Goal: Transaction & Acquisition: Purchase product/service

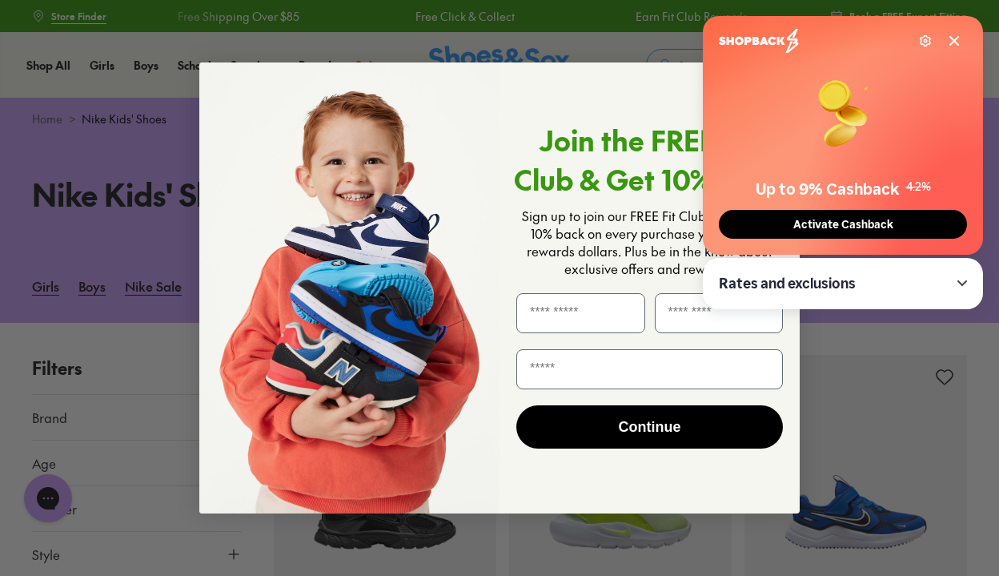
click at [954, 37] on icon at bounding box center [954, 40] width 13 height 13
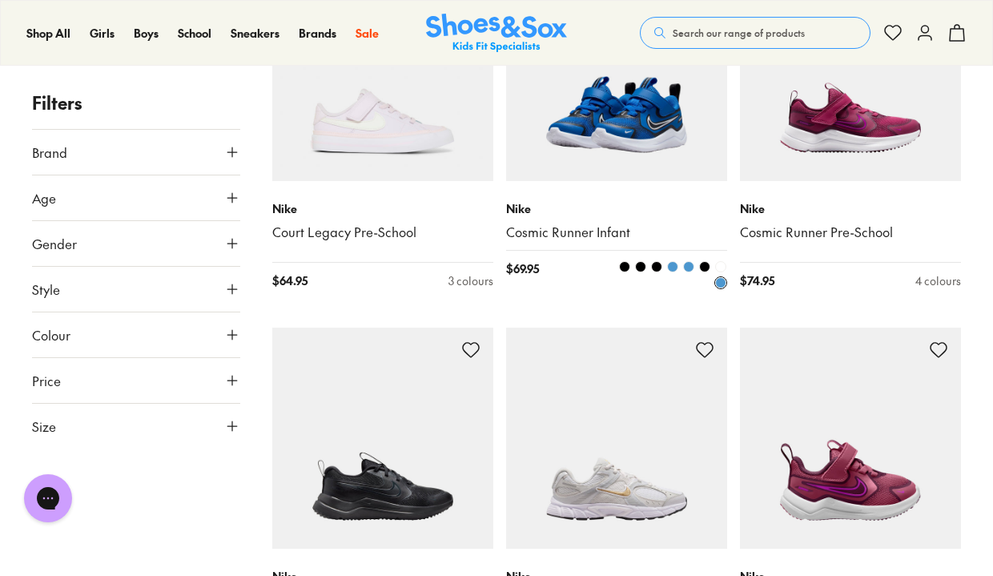
scroll to position [1071, 0]
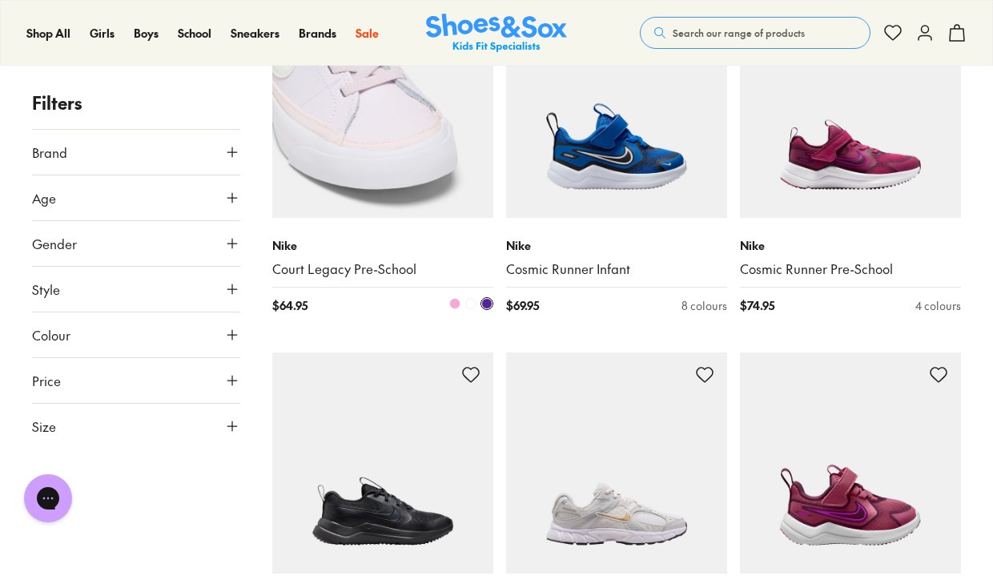
click at [492, 306] on span at bounding box center [486, 303] width 11 height 11
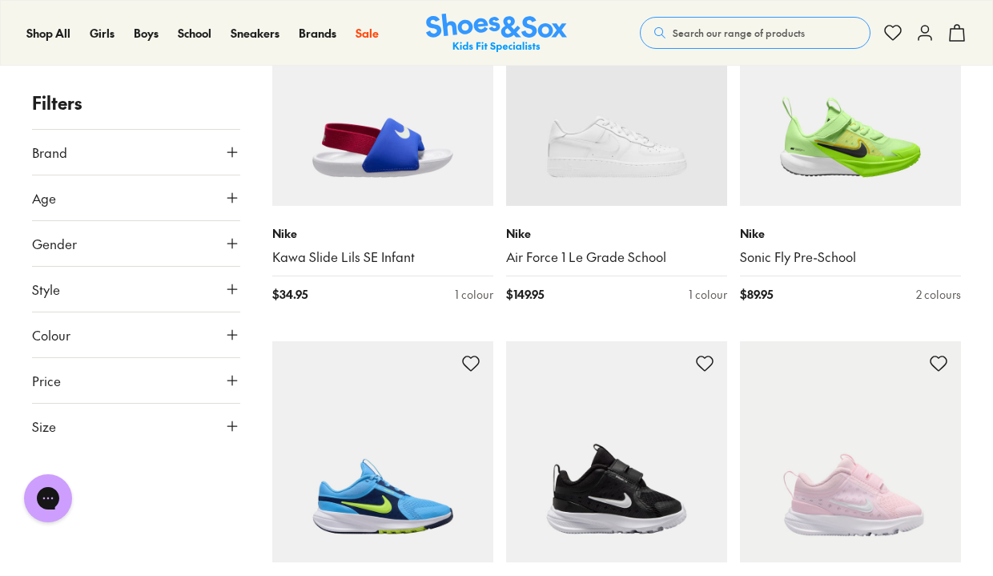
scroll to position [3229, 0]
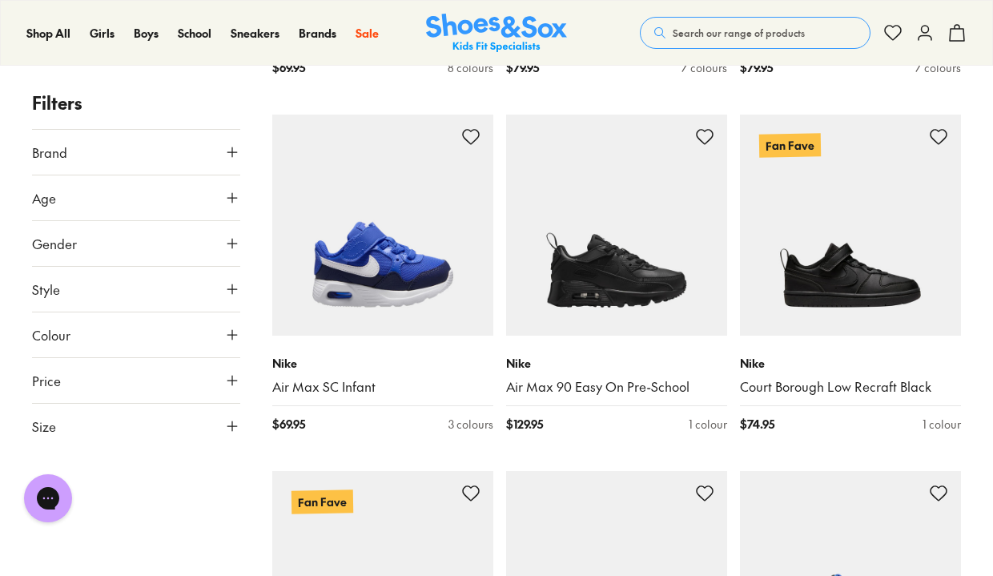
scroll to position [6699, 0]
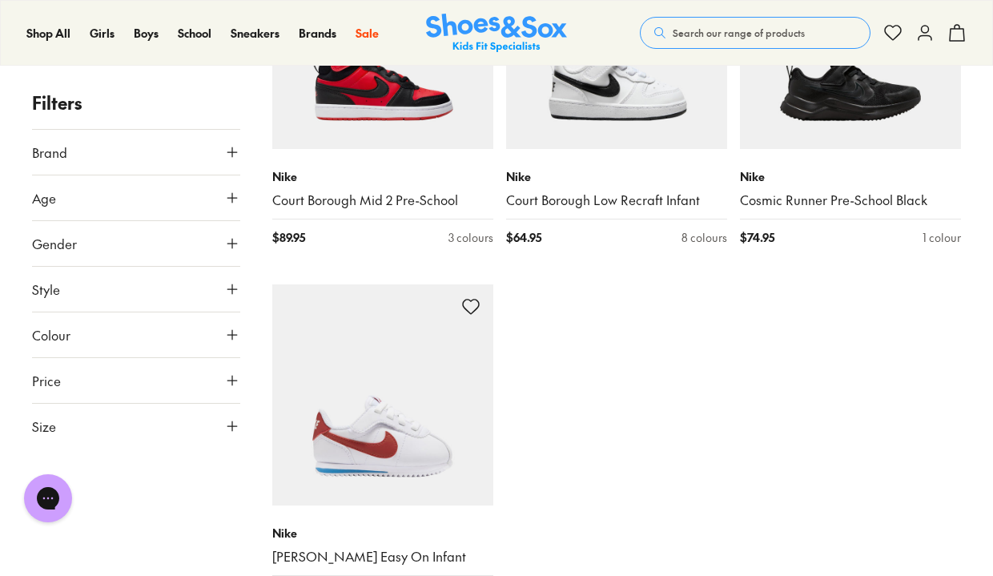
scroll to position [7715, 0]
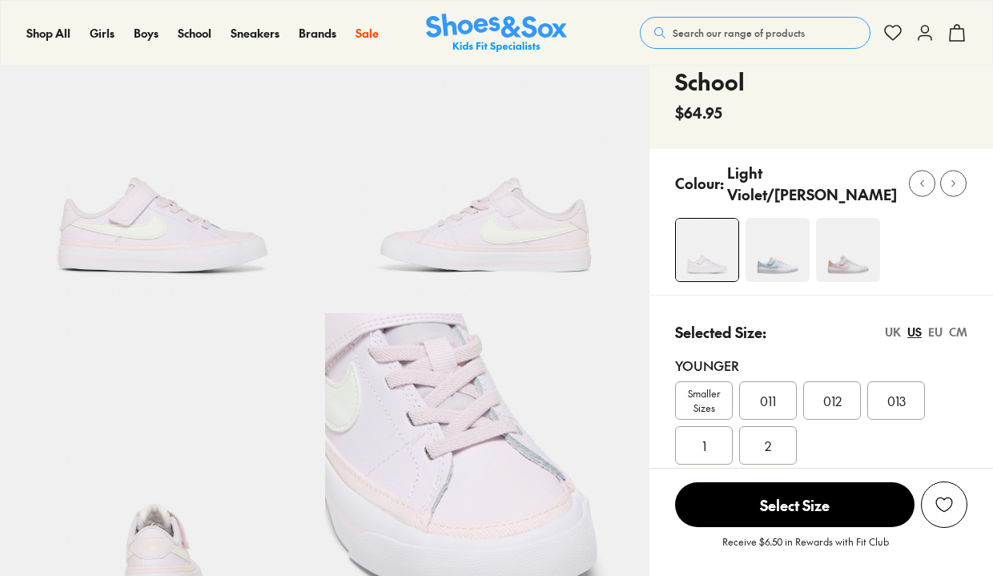
select select "*"
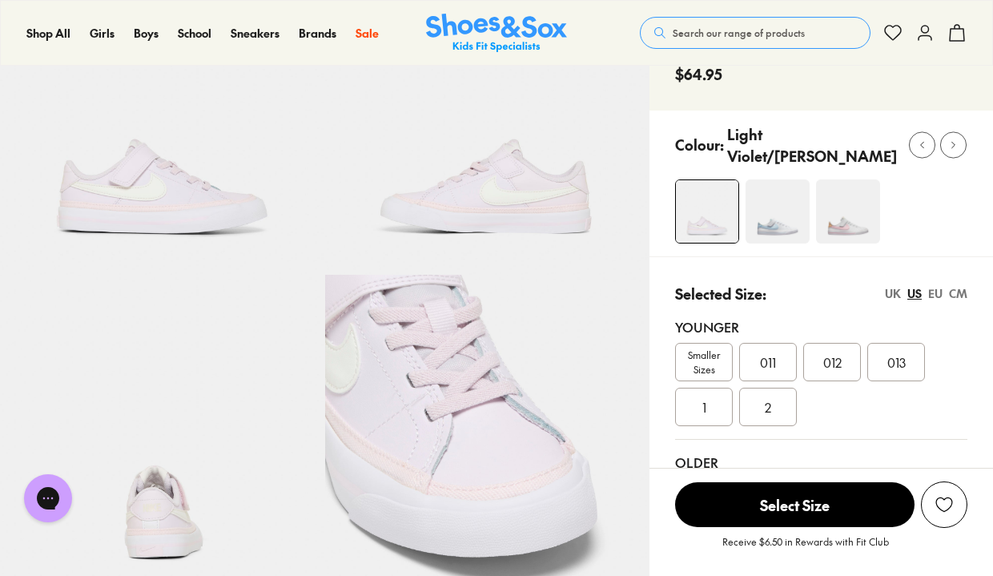
click at [793, 232] on img at bounding box center [778, 211] width 64 height 64
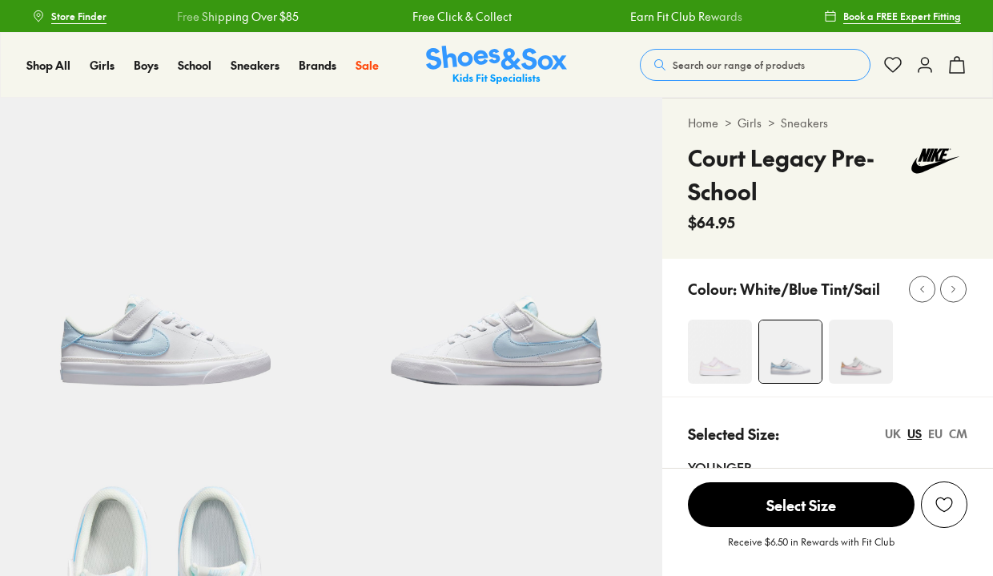
select select "*"
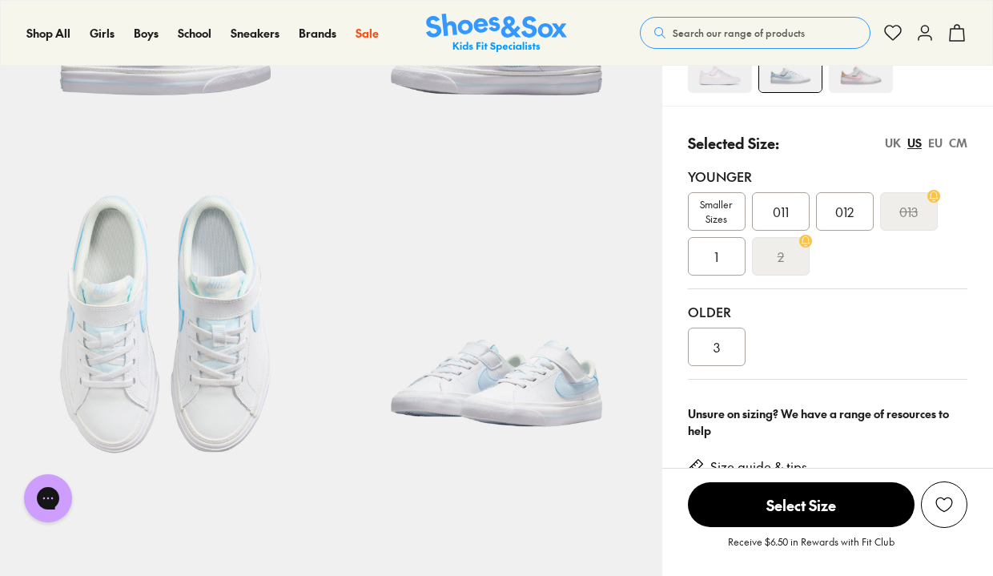
scroll to position [314, 0]
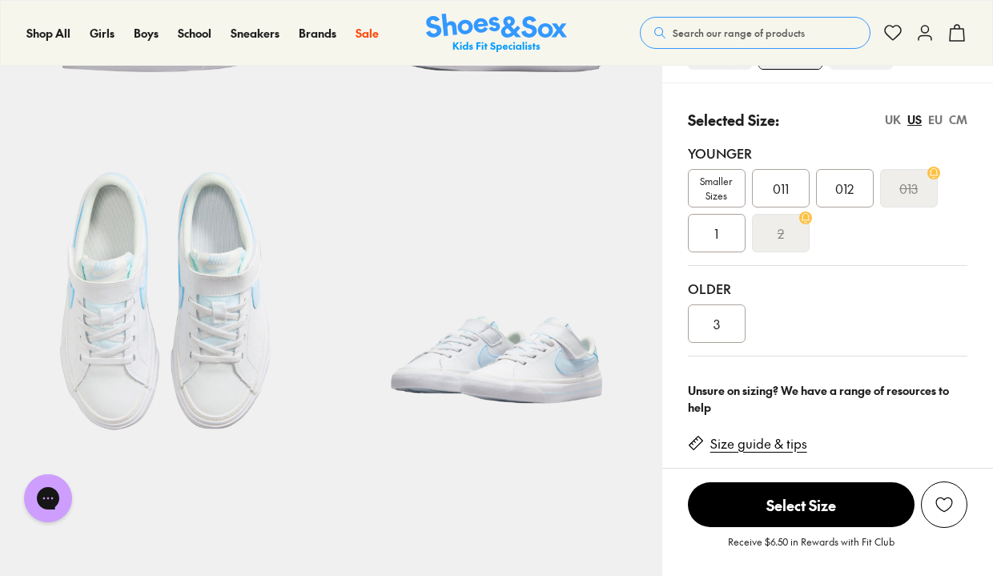
click at [722, 307] on div "3" at bounding box center [717, 323] width 58 height 38
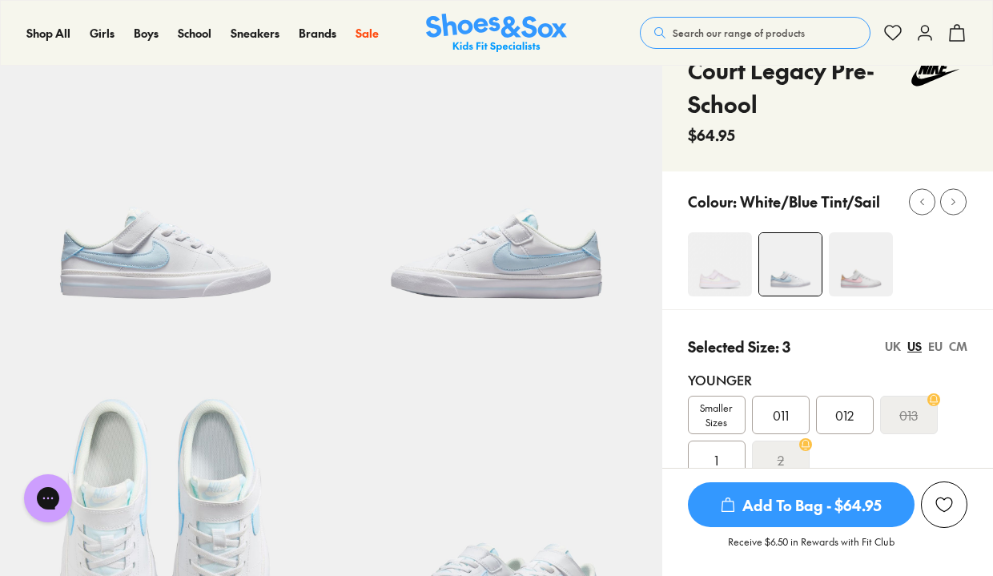
scroll to position [86, 0]
click at [862, 272] on img at bounding box center [861, 265] width 64 height 64
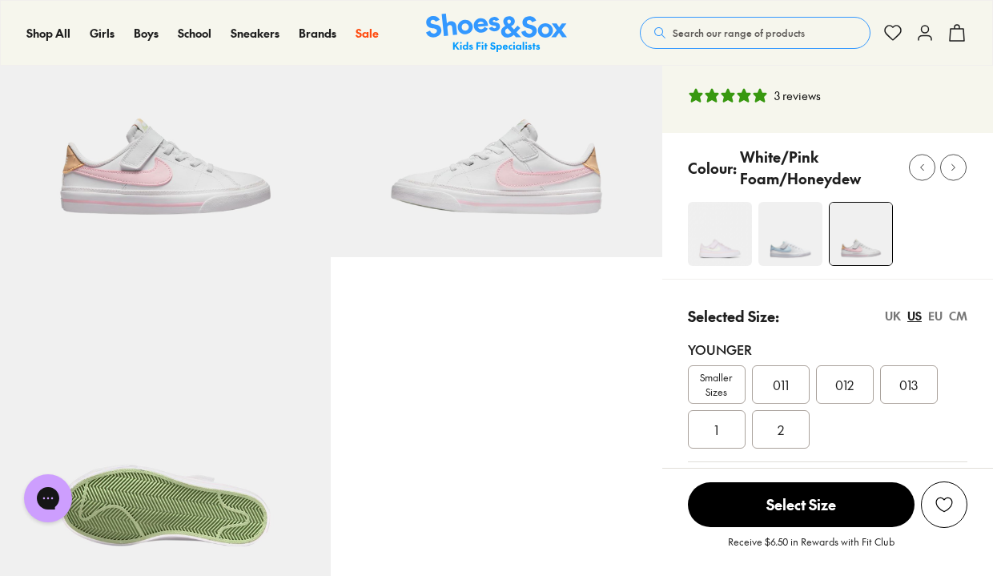
select select "*"
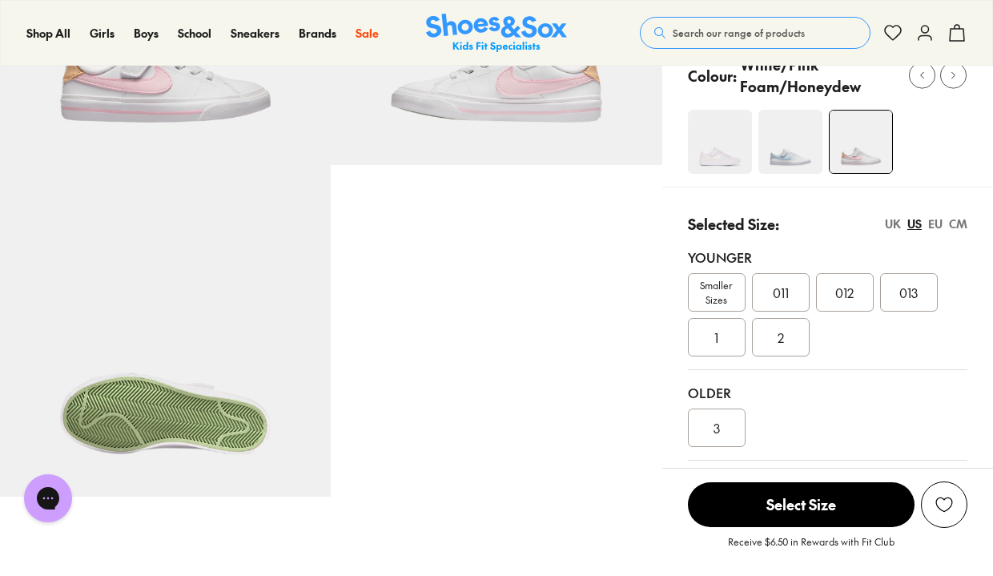
scroll to position [306, 0]
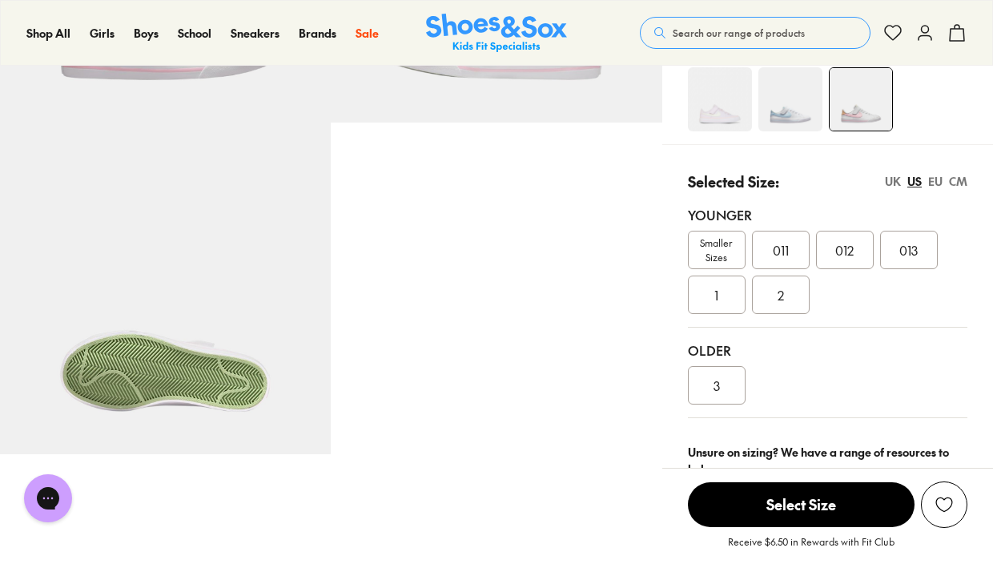
click at [935, 179] on div "EU" at bounding box center [935, 181] width 14 height 17
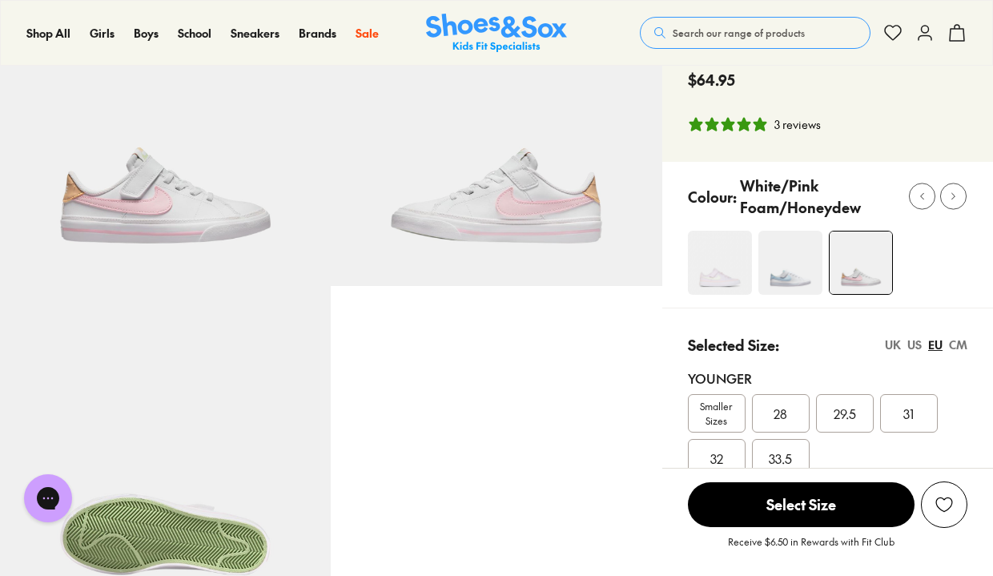
scroll to position [139, 0]
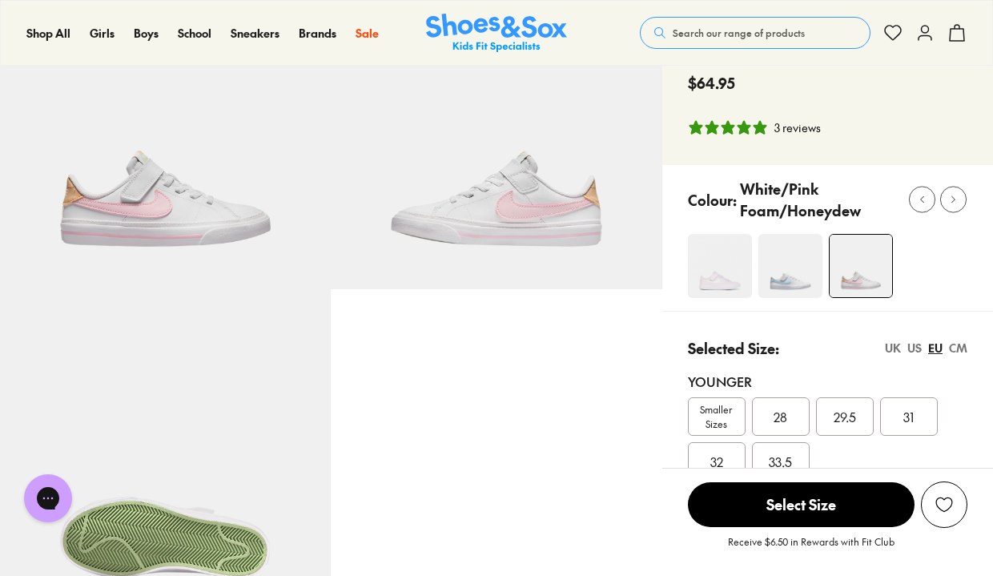
click at [135, 197] on img at bounding box center [165, 123] width 331 height 331
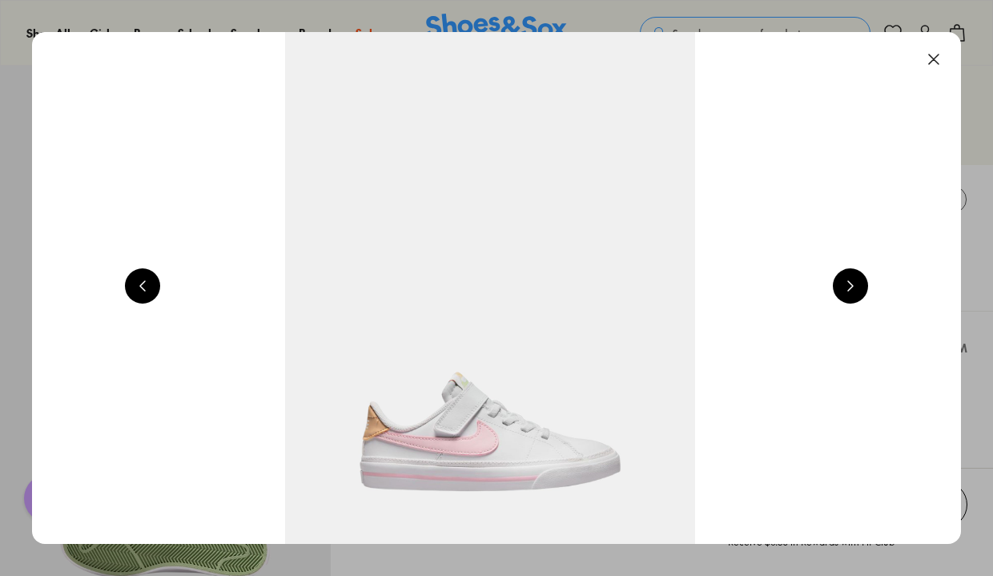
click at [850, 287] on button at bounding box center [850, 285] width 35 height 35
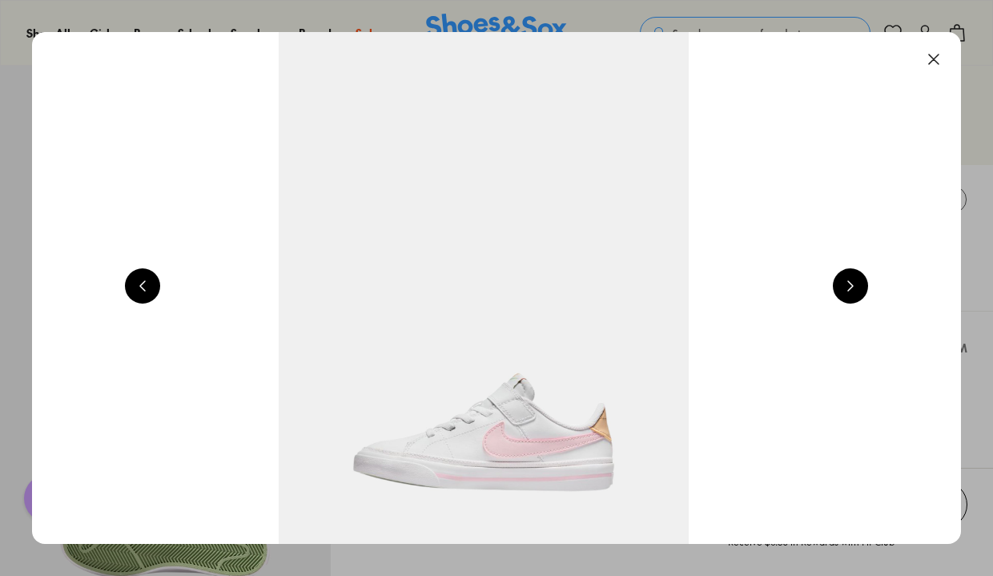
click at [850, 287] on button at bounding box center [850, 285] width 35 height 35
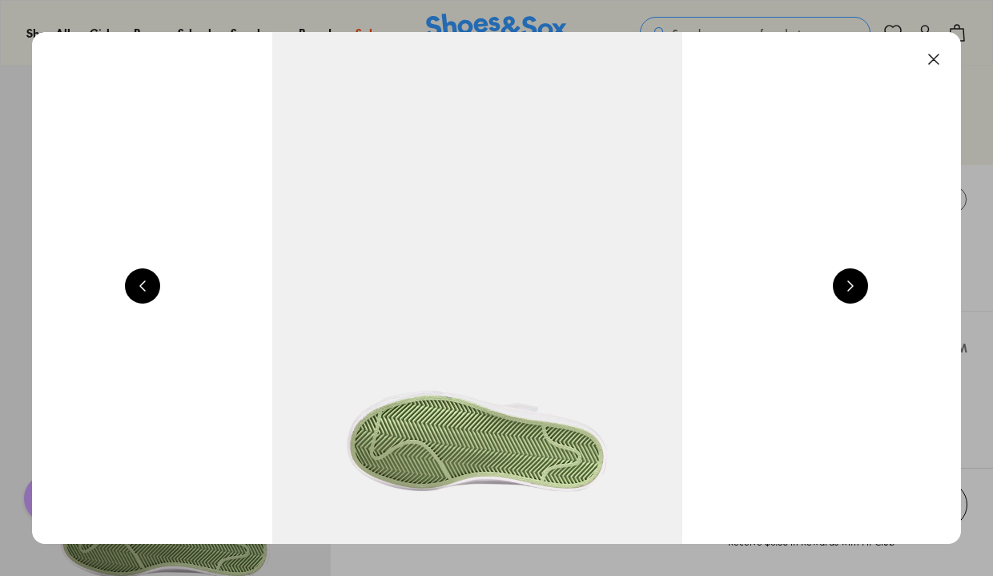
click at [850, 287] on button at bounding box center [850, 285] width 35 height 35
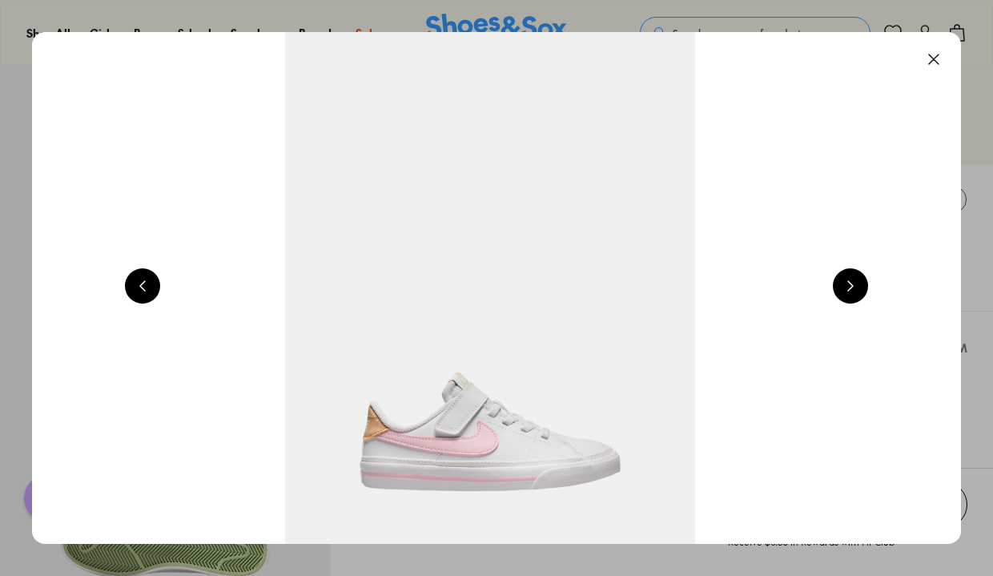
click at [941, 63] on button at bounding box center [933, 59] width 35 height 35
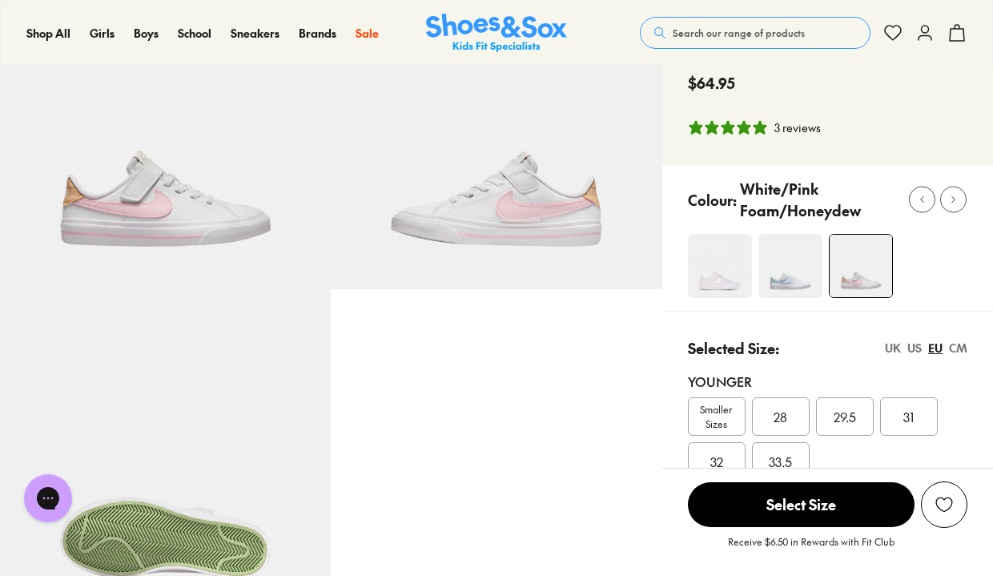
click at [716, 265] on img at bounding box center [720, 266] width 64 height 64
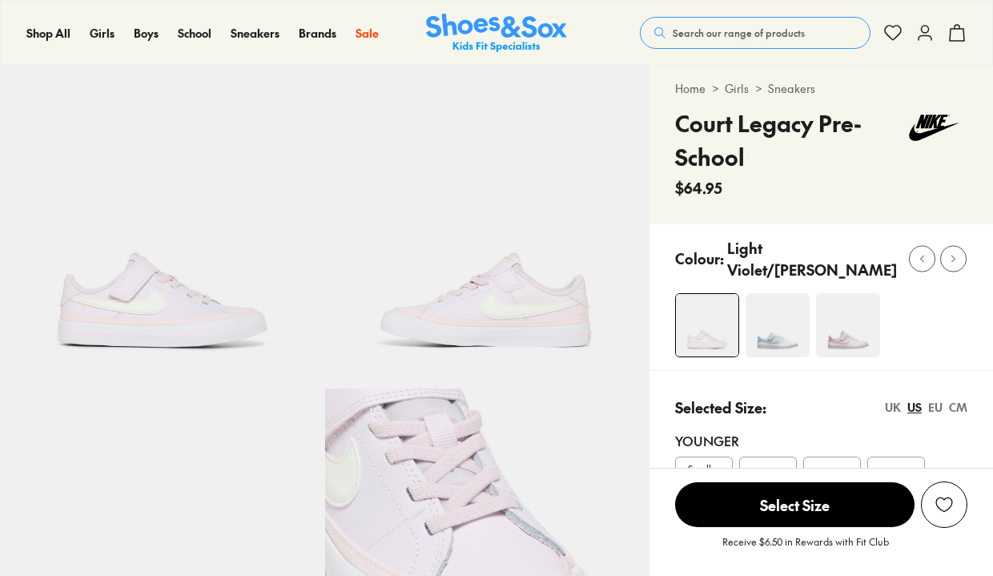
scroll to position [123, 0]
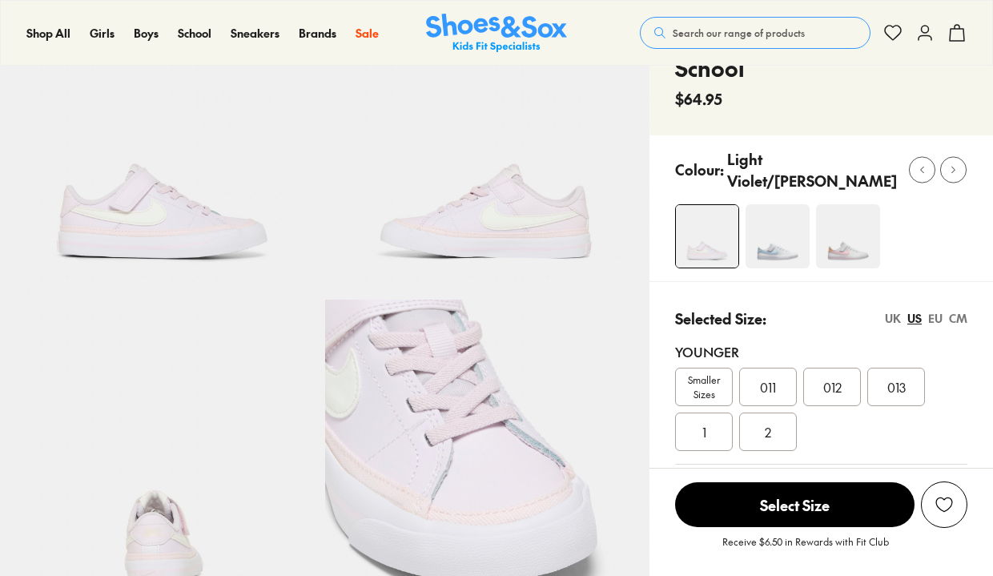
select select "*"
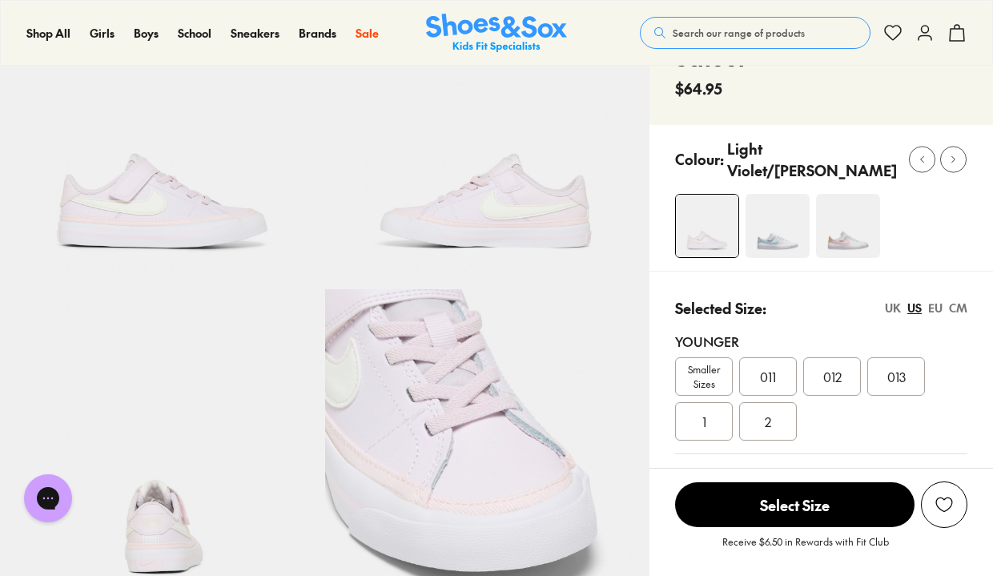
scroll to position [0, 0]
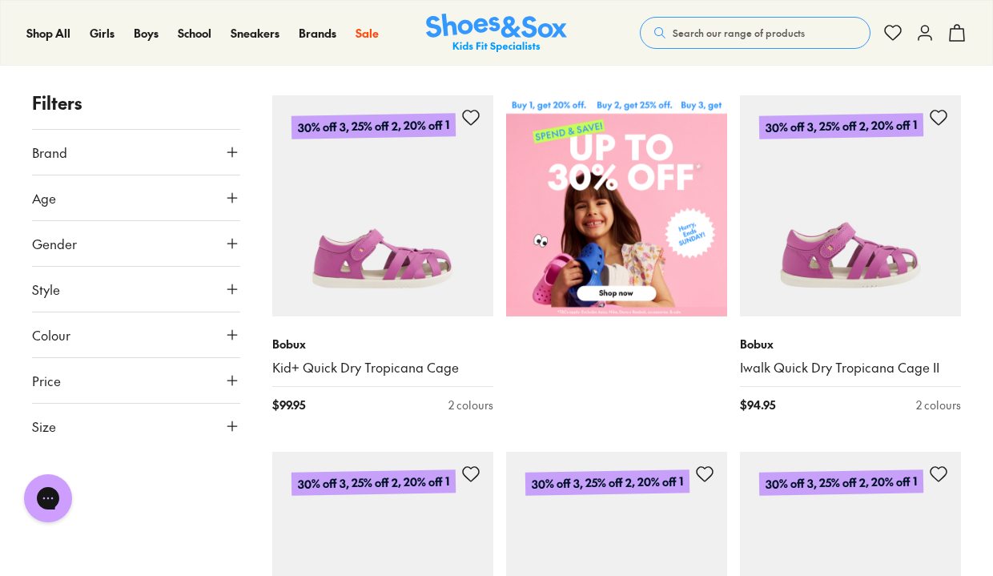
scroll to position [584, 0]
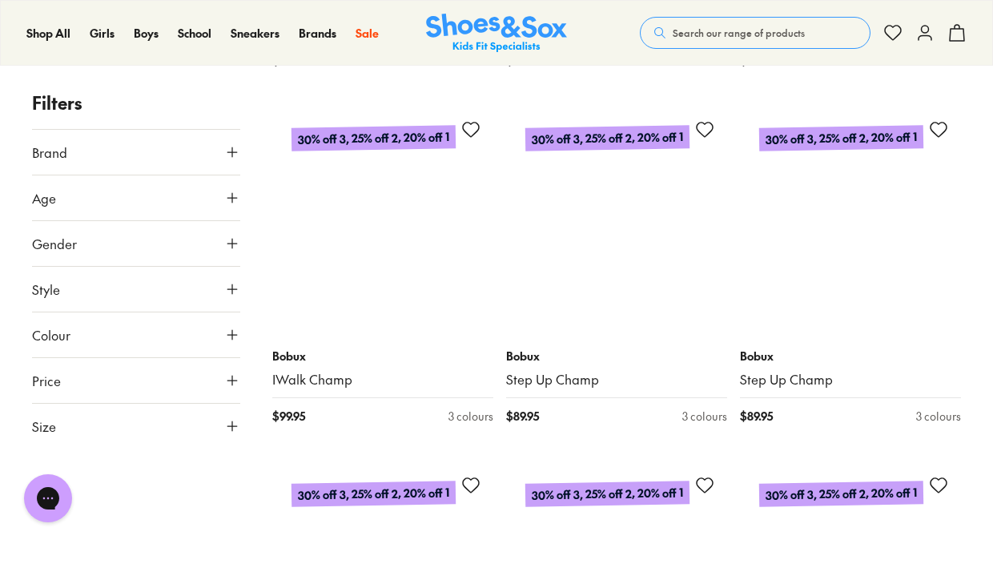
scroll to position [6988, 0]
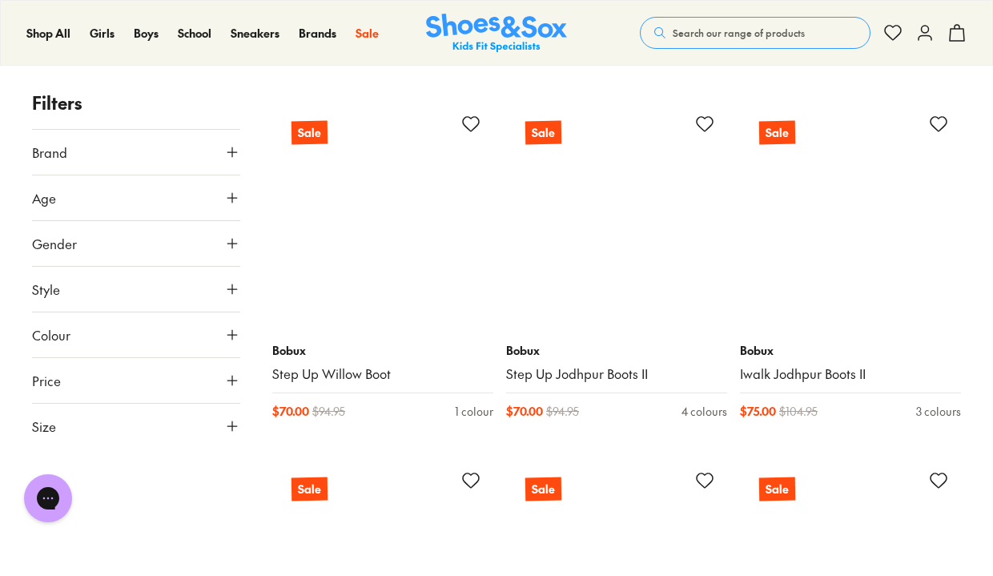
scroll to position [9838, 0]
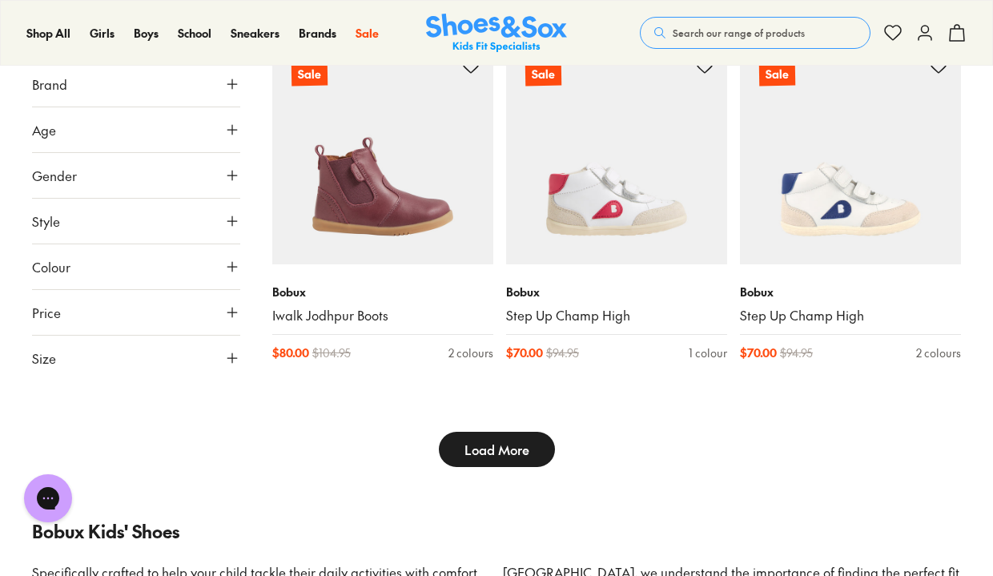
scroll to position [11327, 0]
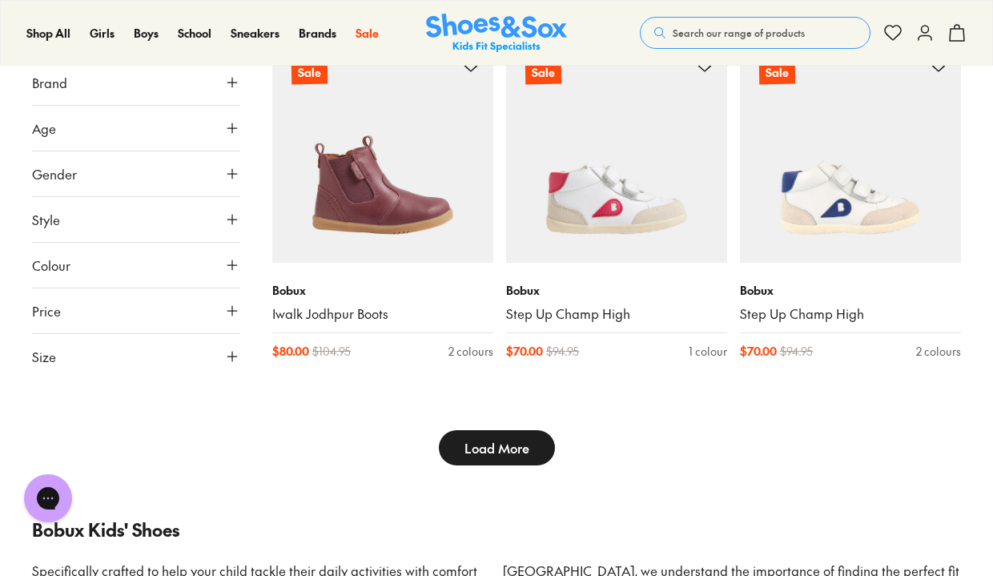
click at [512, 448] on span "Load More" at bounding box center [496, 447] width 65 height 19
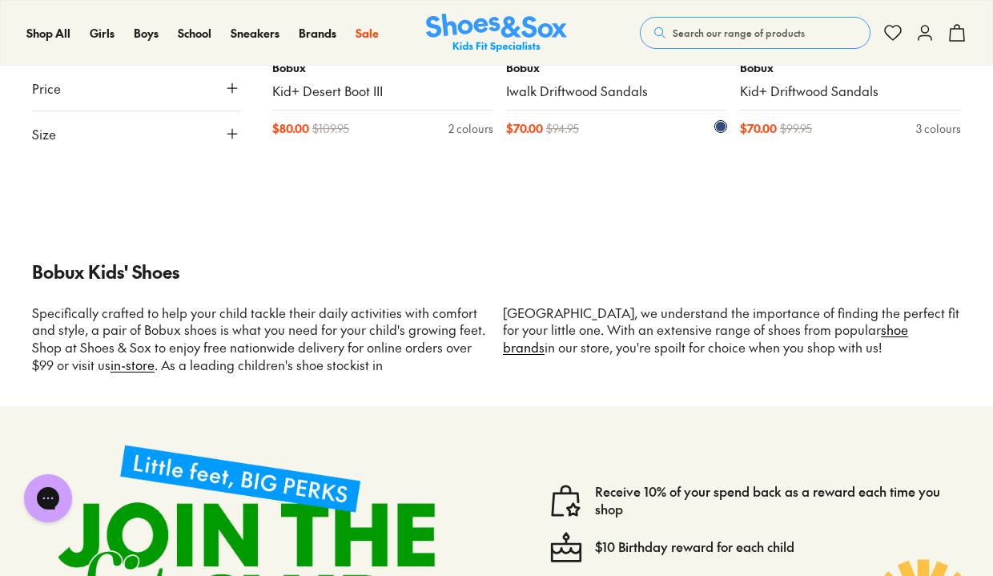
scroll to position [15494, 0]
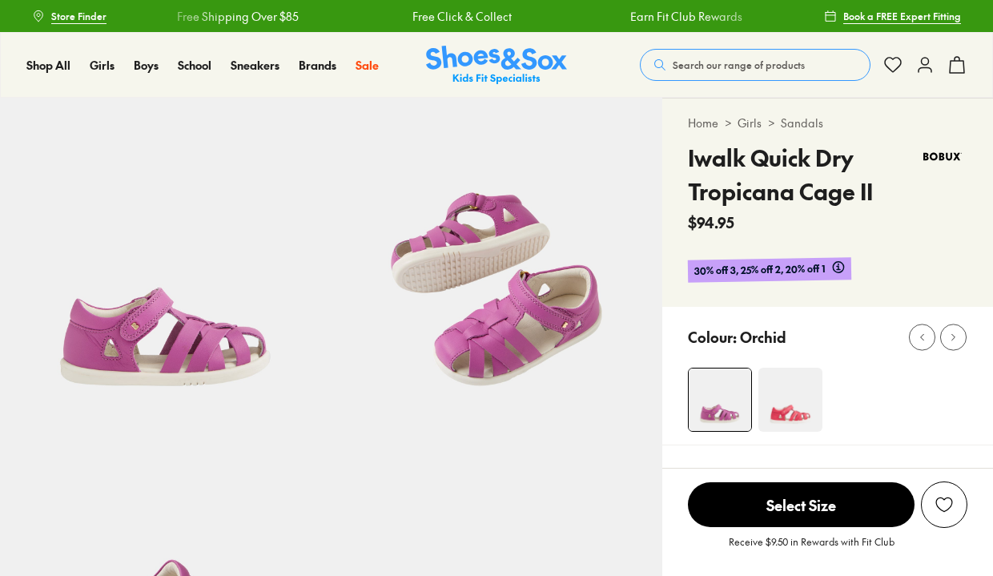
select select "*"
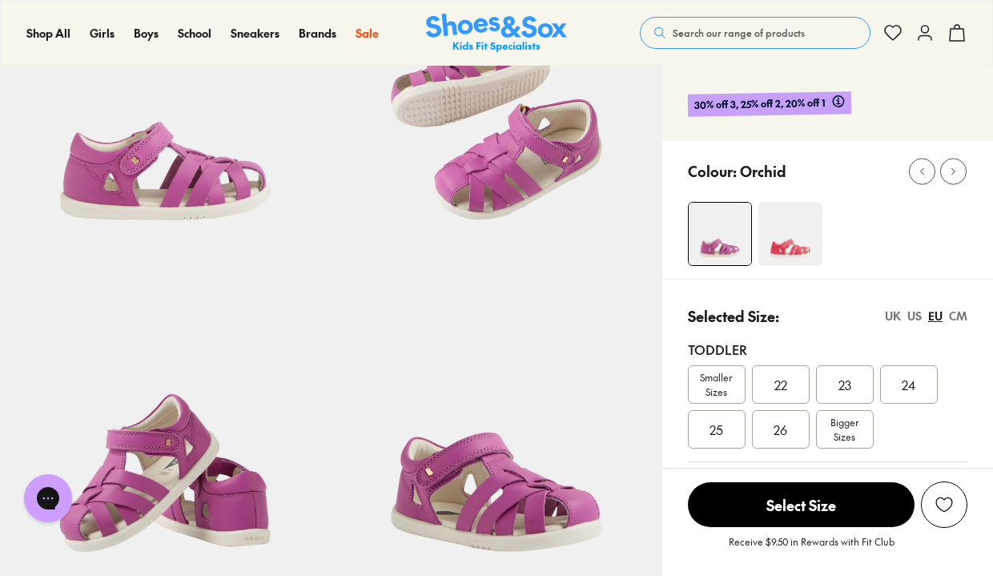
scroll to position [167, 0]
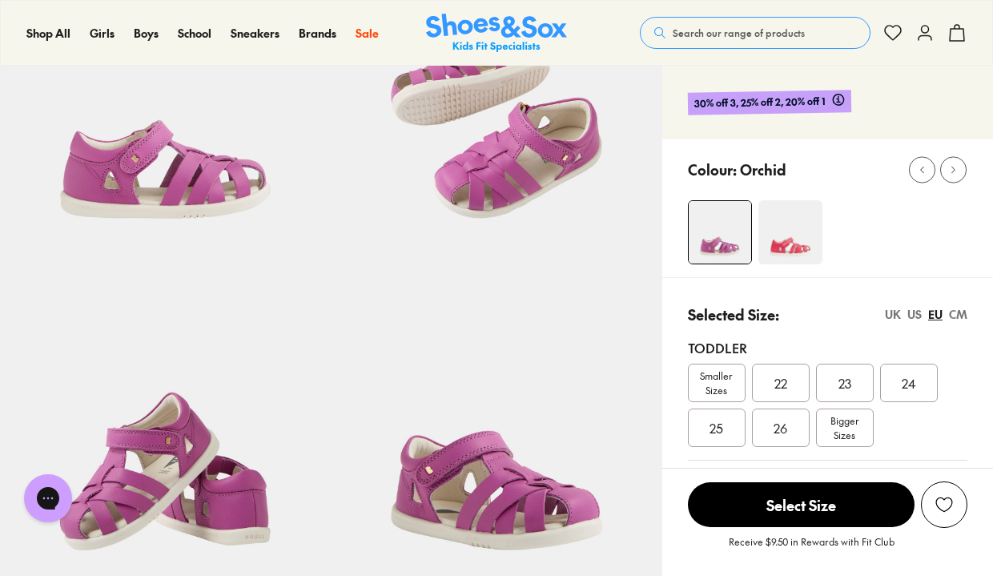
click at [784, 231] on img at bounding box center [790, 232] width 64 height 64
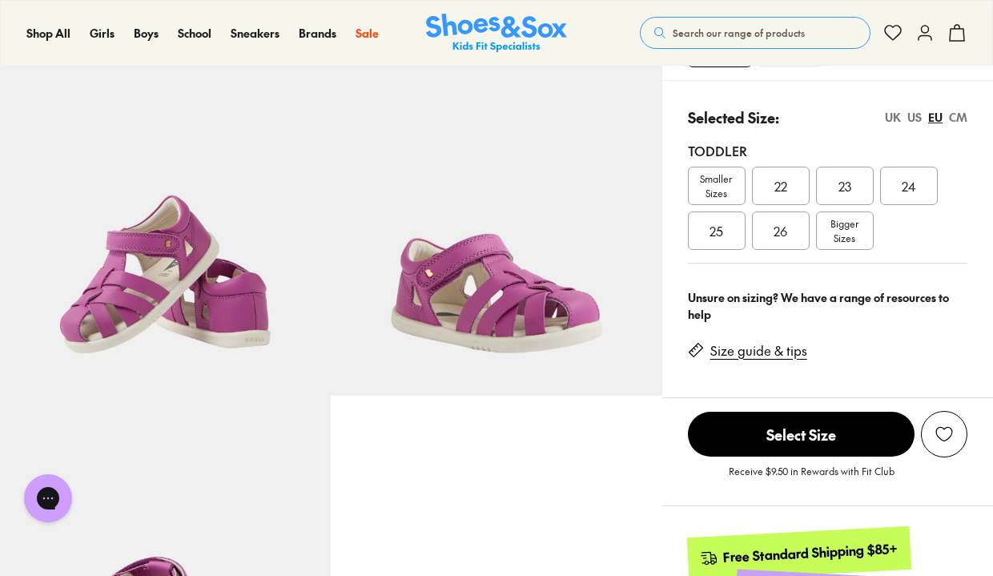
scroll to position [368, 0]
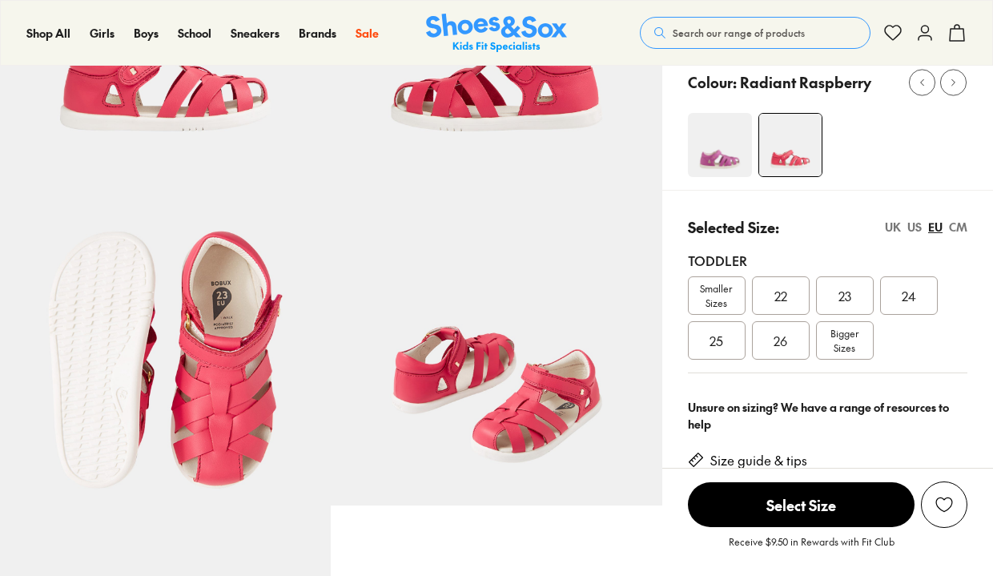
click at [827, 335] on div "Bigger Sizes" at bounding box center [845, 340] width 58 height 38
select select "*"
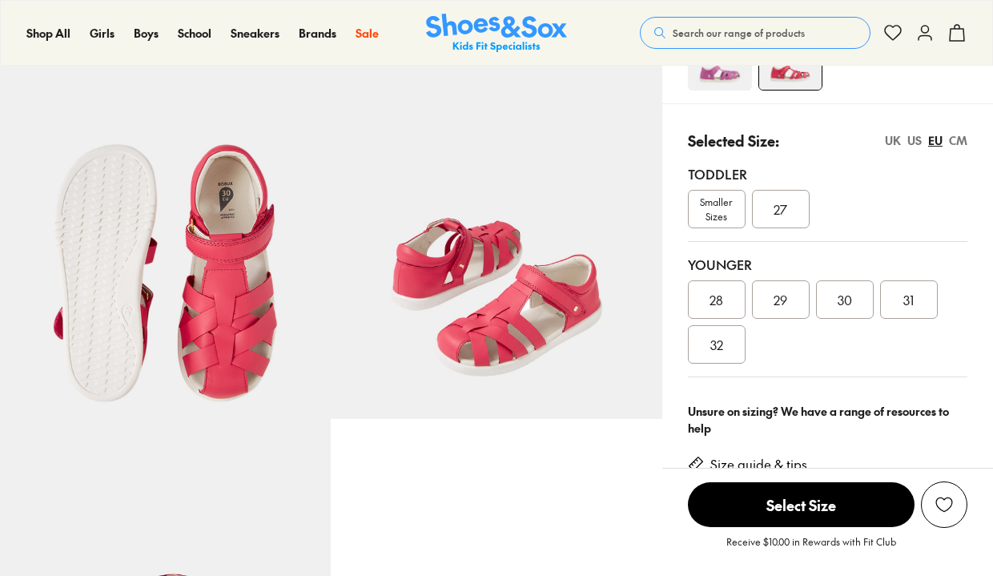
select select "*"
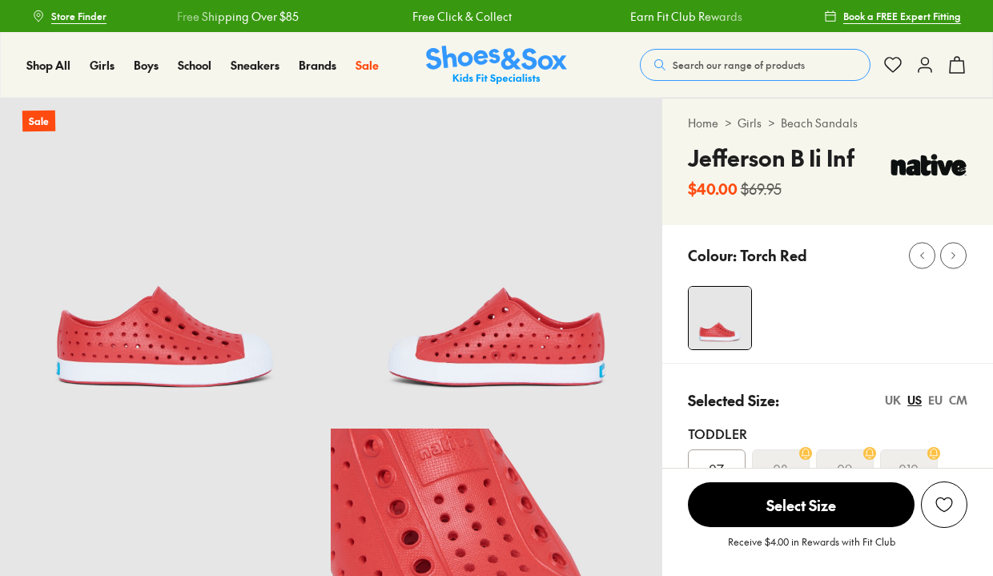
select select "*"
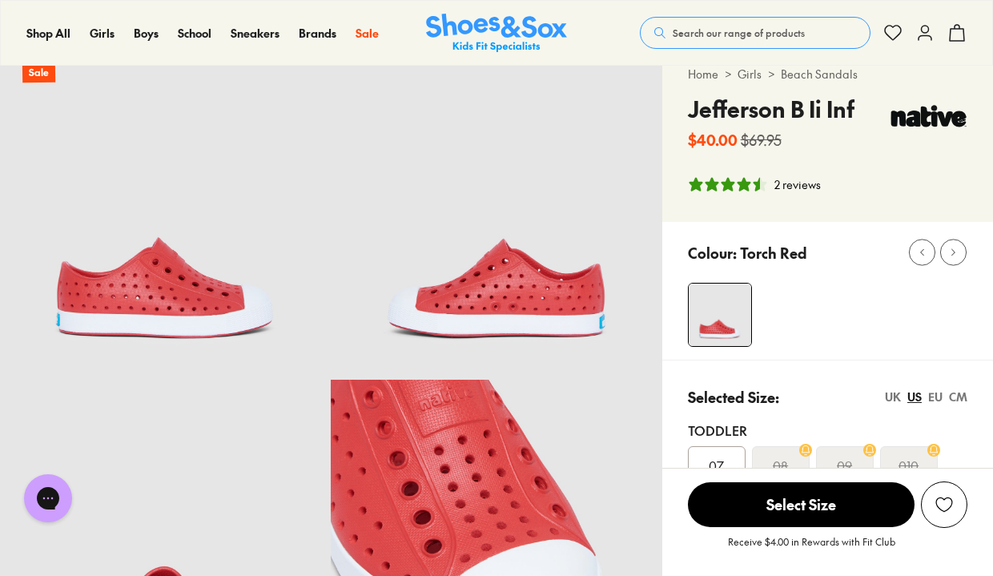
scroll to position [47, 0]
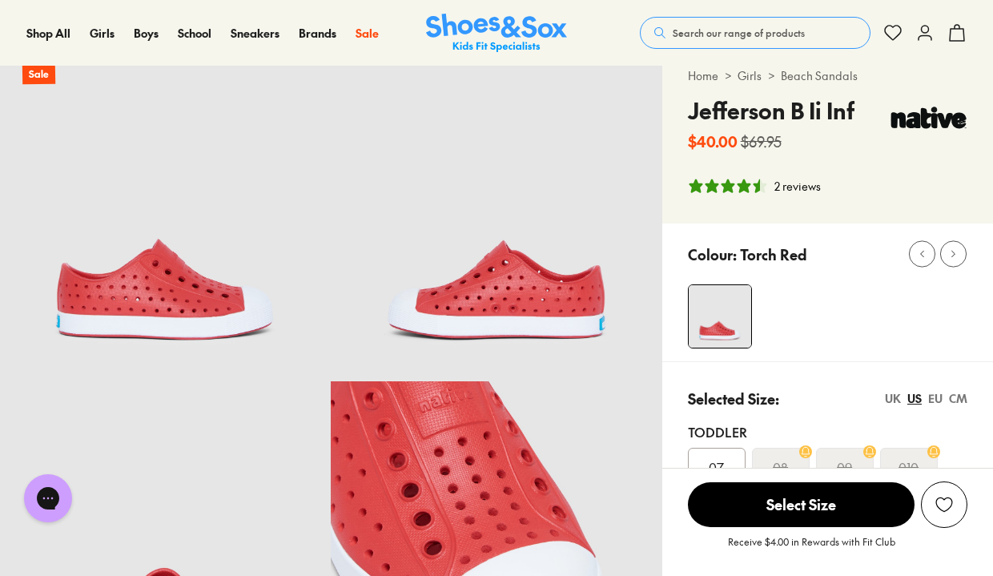
click at [698, 33] on span "Search our range of products" at bounding box center [739, 33] width 132 height 14
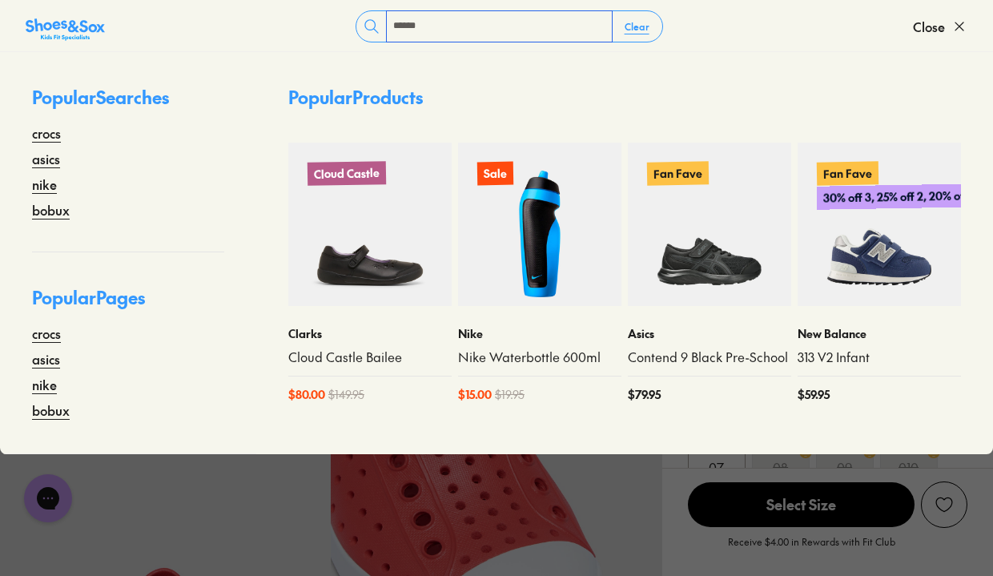
type input "******"
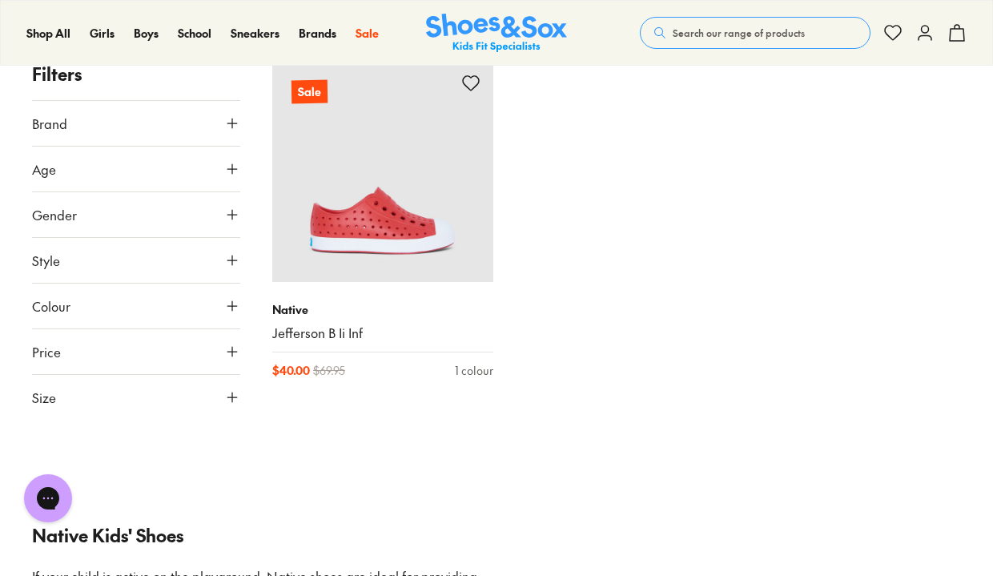
scroll to position [278, 0]
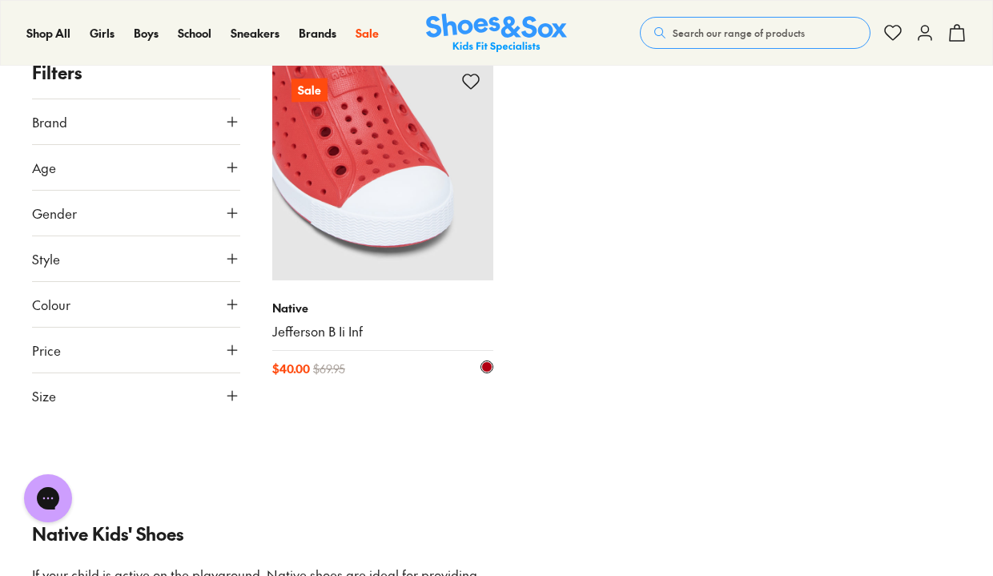
click at [389, 201] on img at bounding box center [382, 169] width 221 height 221
